Goal: Task Accomplishment & Management: Use online tool/utility

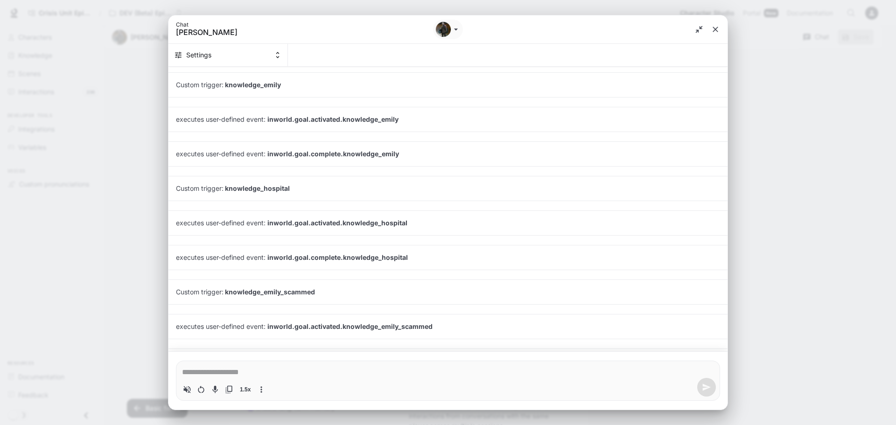
scroll to position [503, 0]
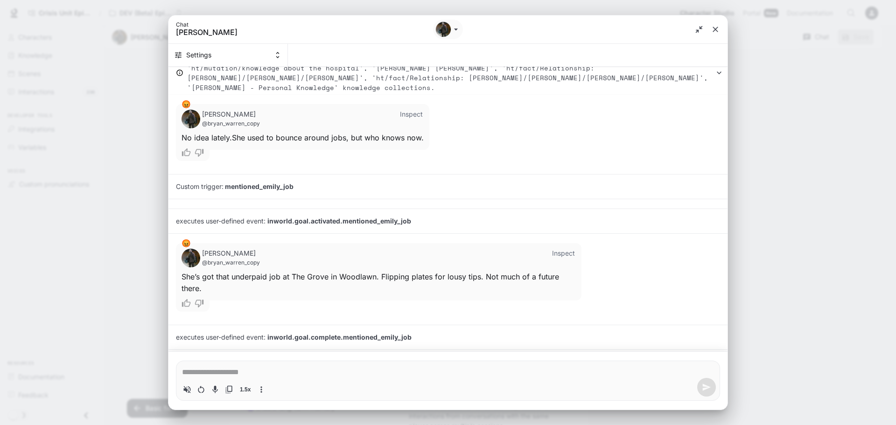
click at [711, 30] on icon "close" at bounding box center [715, 29] width 9 height 9
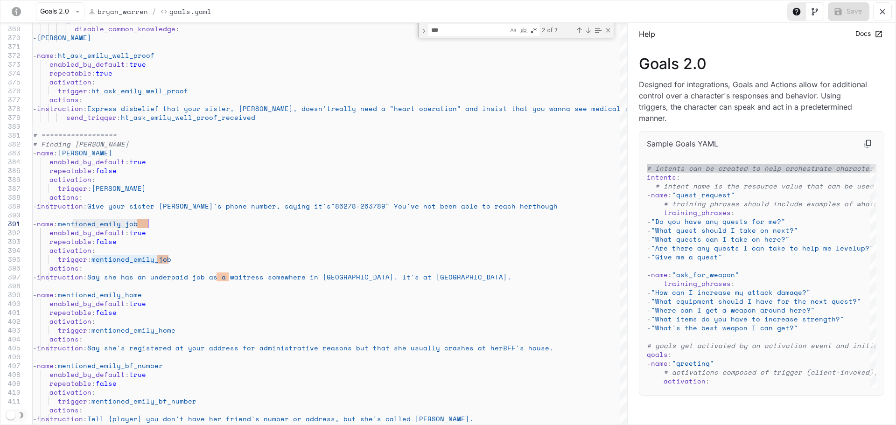
click at [882, 3] on button "yaml-editor" at bounding box center [882, 11] width 19 height 19
